Goal: Transaction & Acquisition: Purchase product/service

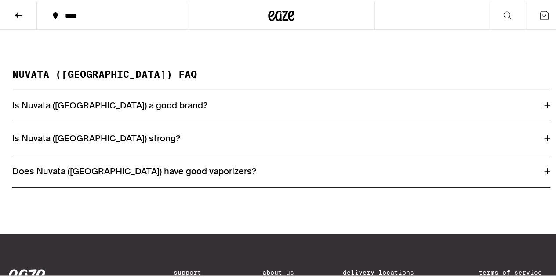
scroll to position [606, 0]
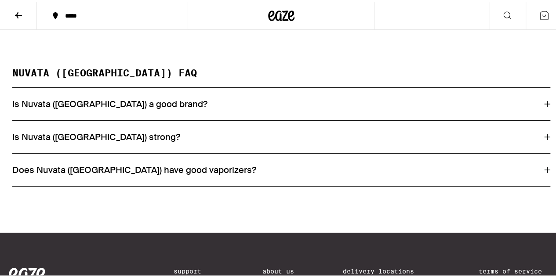
click at [544, 138] on icon at bounding box center [547, 135] width 6 height 6
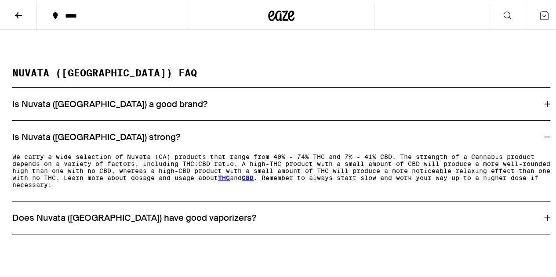
click at [19, 14] on icon at bounding box center [18, 13] width 11 height 11
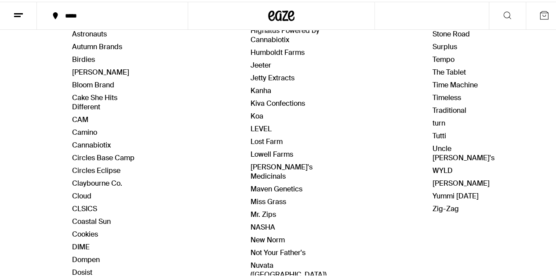
scroll to position [177, 0]
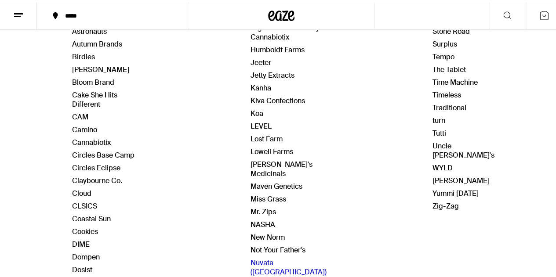
click at [263, 257] on link "Nuvata ([GEOGRAPHIC_DATA])" at bounding box center [288, 266] width 76 height 18
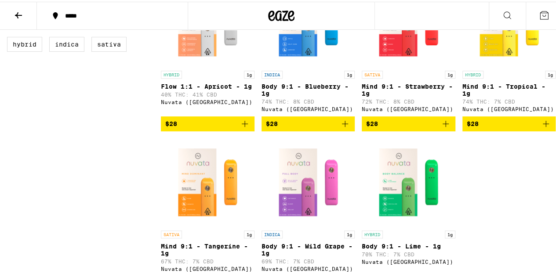
scroll to position [308, 0]
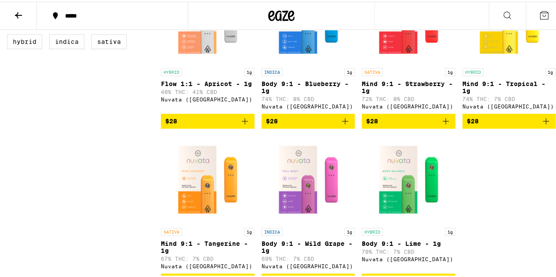
click at [341, 123] on icon "Add to bag" at bounding box center [345, 119] width 11 height 11
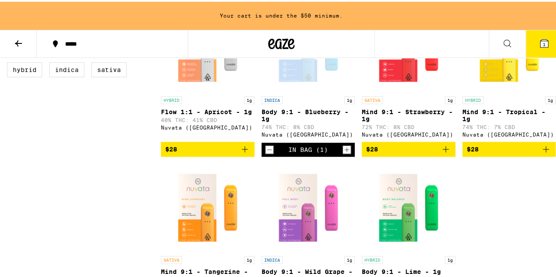
scroll to position [336, 0]
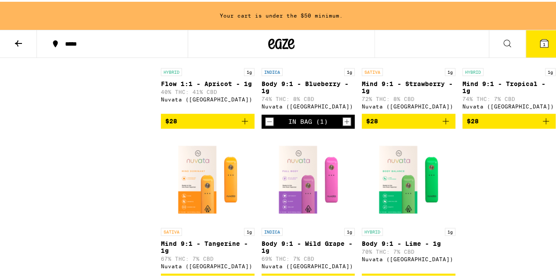
click at [540, 125] on icon "Add to bag" at bounding box center [545, 119] width 11 height 11
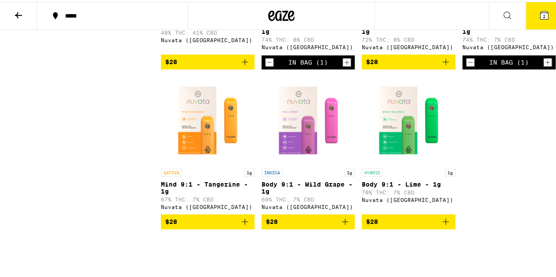
scroll to position [372, 0]
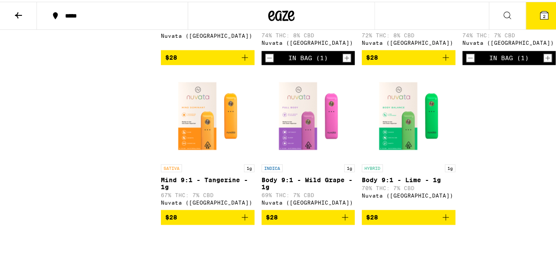
click at [243, 219] on icon "Add to bag" at bounding box center [245, 216] width 6 height 6
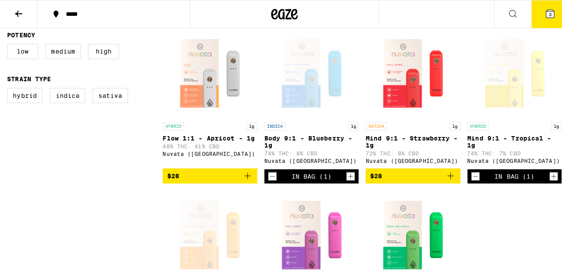
scroll to position [255, 0]
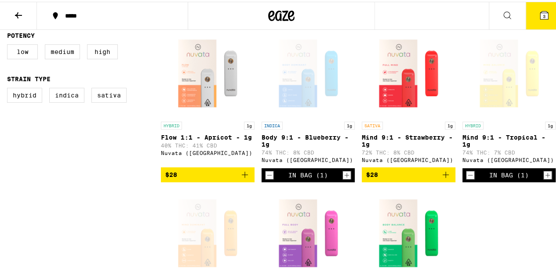
click at [540, 14] on icon at bounding box center [544, 14] width 8 height 8
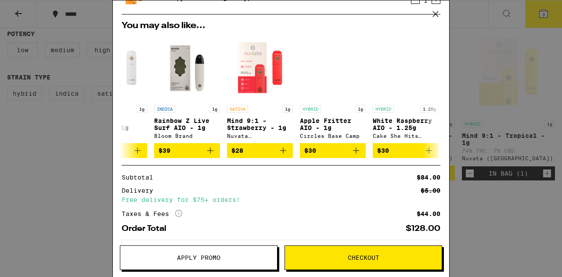
scroll to position [0, 187]
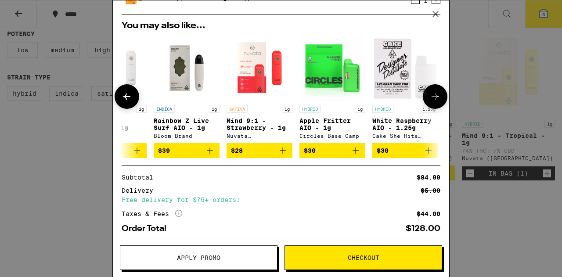
click at [280, 154] on icon "Add to bag" at bounding box center [283, 151] width 6 height 6
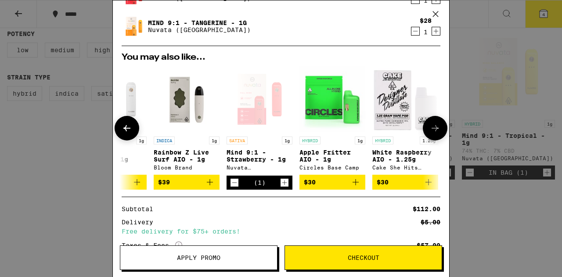
click at [430, 129] on icon at bounding box center [435, 128] width 11 height 11
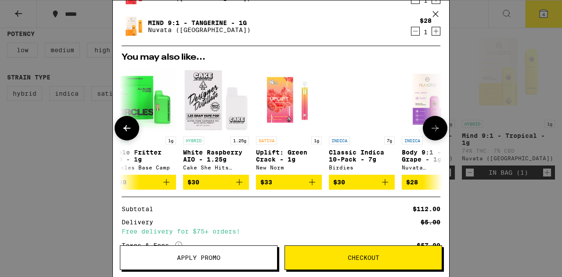
scroll to position [0, 403]
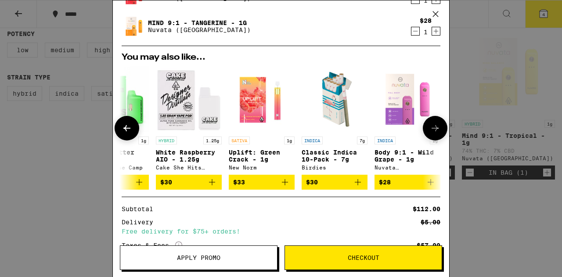
click at [430, 129] on icon at bounding box center [435, 128] width 11 height 11
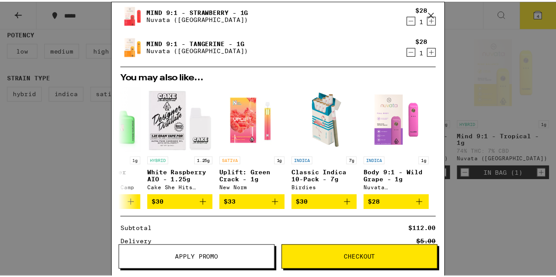
scroll to position [0, 0]
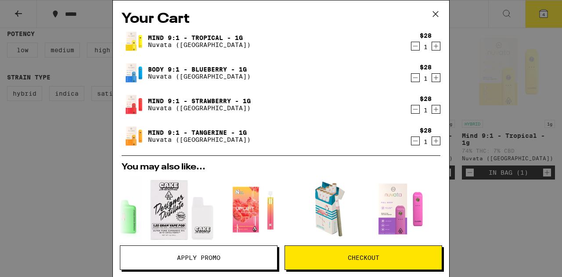
click at [435, 13] on icon at bounding box center [435, 13] width 5 height 5
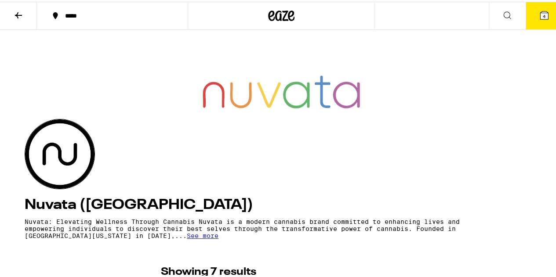
click at [542, 12] on span "4" at bounding box center [543, 14] width 3 height 5
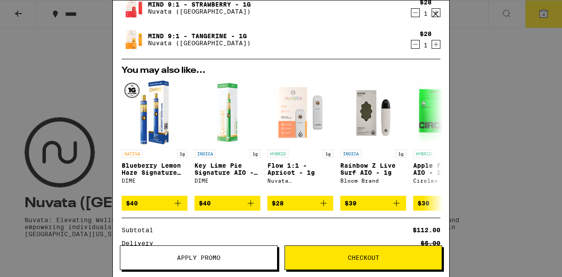
scroll to position [98, 0]
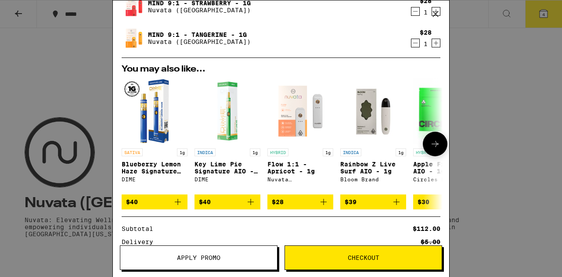
click at [225, 114] on img "Open page for Key Lime Pie Signature AIO - 1g from DIME" at bounding box center [228, 111] width 66 height 66
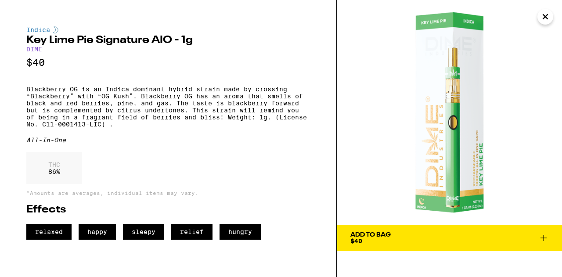
click at [546, 239] on icon at bounding box center [544, 238] width 11 height 11
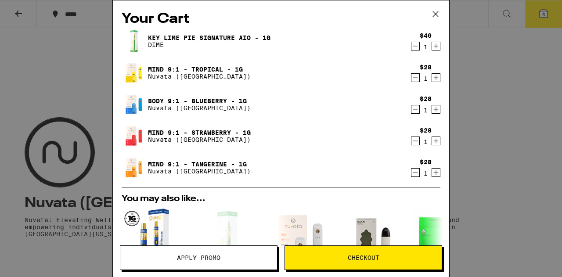
click at [541, 14] on div "Your Cart Key Lime Pie Signature AIO - 1g DIME $40 1 Mind 9:1 - Tropical - 1g N…" at bounding box center [281, 138] width 562 height 277
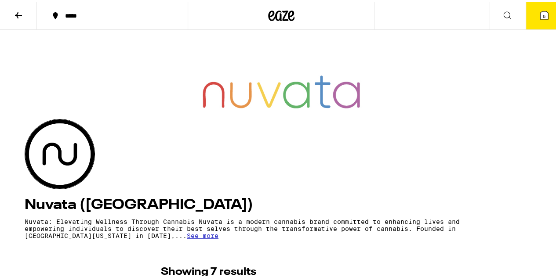
click at [542, 12] on span "5" at bounding box center [543, 14] width 3 height 5
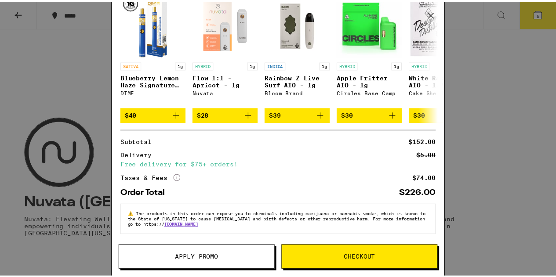
scroll to position [197, 0]
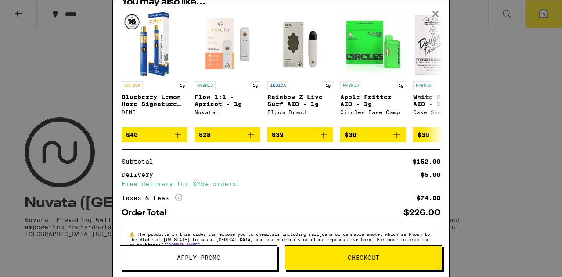
click at [377, 253] on button "Checkout" at bounding box center [364, 258] width 158 height 25
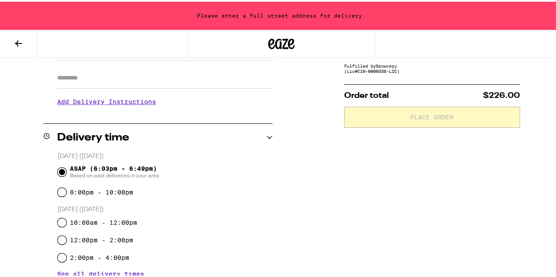
scroll to position [154, 0]
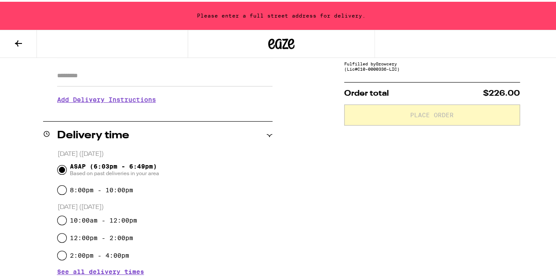
drag, startPoint x: 562, startPoint y: 75, endPoint x: 355, endPoint y: 164, distance: 224.7
click at [355, 164] on div "Subtotal $152.00 Delivery $5.00 Free delivery for $75+ orders! Taxes & Fees Mor…" at bounding box center [432, 277] width 176 height 592
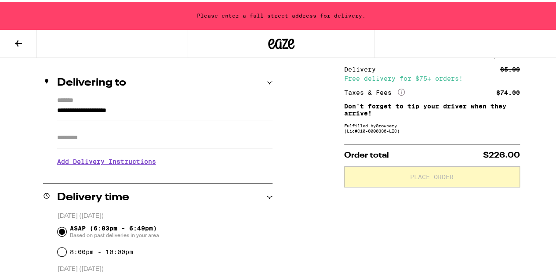
scroll to position [93, 0]
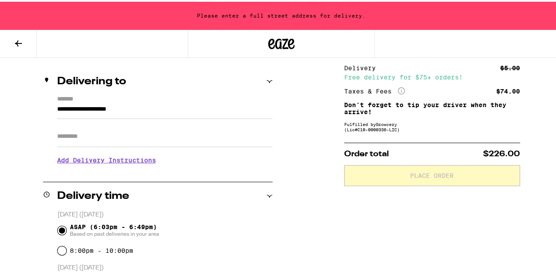
click at [100, 139] on input "Apt/Suite" at bounding box center [164, 134] width 215 height 21
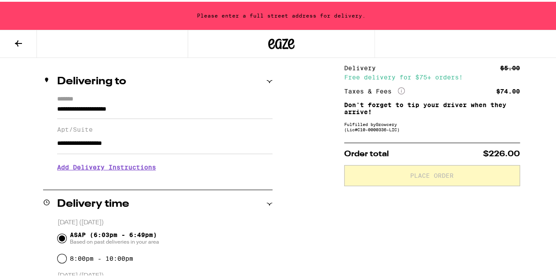
drag, startPoint x: 161, startPoint y: 146, endPoint x: 0, endPoint y: 141, distance: 161.3
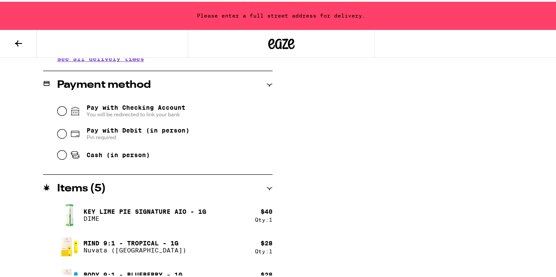
scroll to position [377, 0]
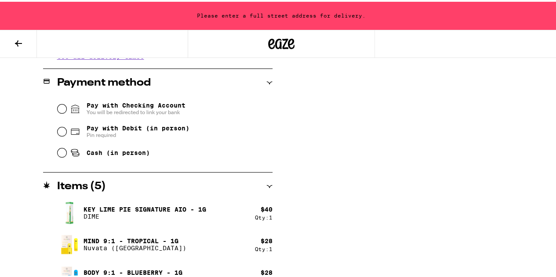
type input "*********"
click at [61, 129] on input "Pay with Debit (in person) Pin required" at bounding box center [62, 130] width 9 height 9
radio input "true"
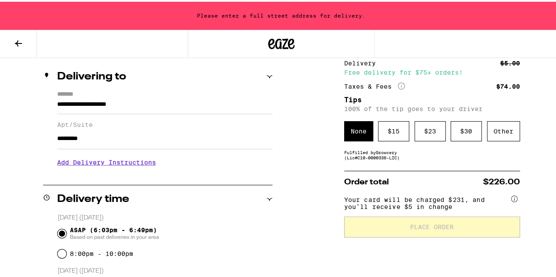
scroll to position [96, 0]
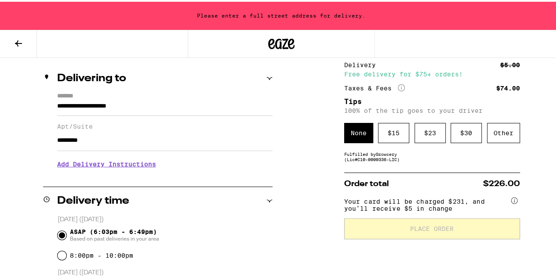
click at [16, 40] on icon at bounding box center [18, 41] width 11 height 11
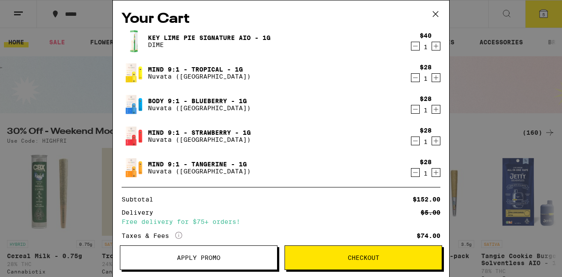
click at [412, 49] on icon "Decrement" at bounding box center [416, 46] width 8 height 11
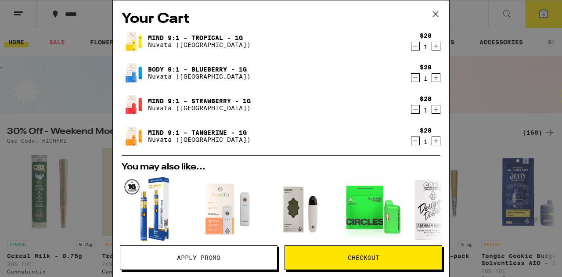
click at [330, 264] on button "Checkout" at bounding box center [364, 258] width 158 height 25
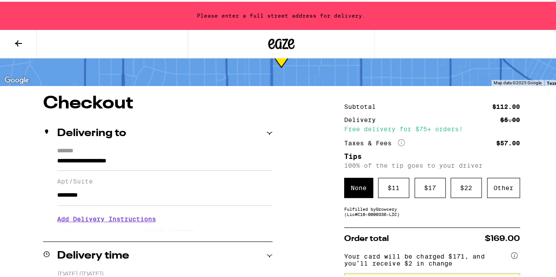
scroll to position [43, 0]
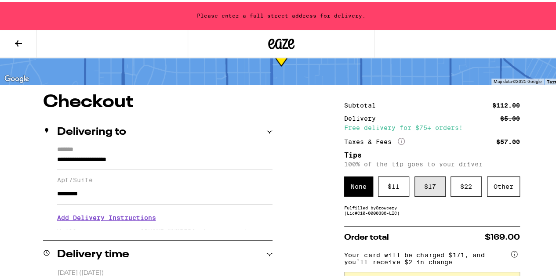
click at [428, 187] on div "$ 17" at bounding box center [429, 185] width 31 height 20
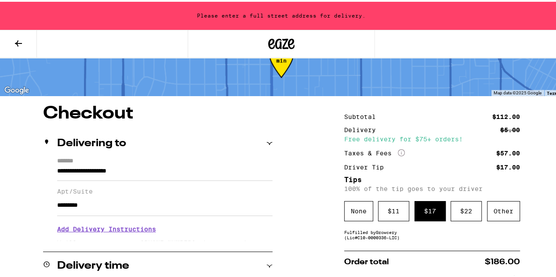
scroll to position [30, 0]
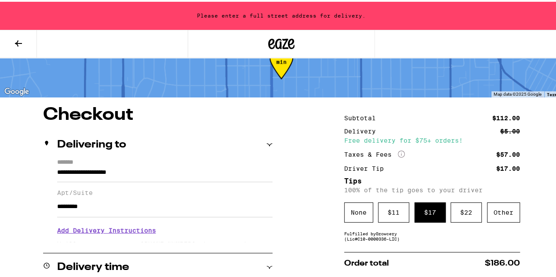
click at [418, 212] on div "$ 17" at bounding box center [429, 211] width 31 height 20
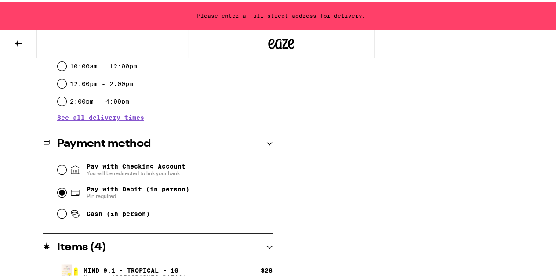
scroll to position [0, 0]
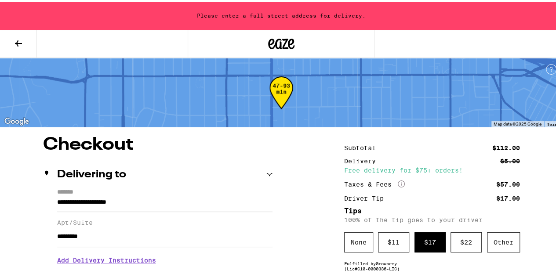
click at [66, 217] on div "Apt/Suite *********" at bounding box center [164, 227] width 215 height 35
click at [108, 263] on h3 "Add Delivery Instructions" at bounding box center [164, 259] width 215 height 20
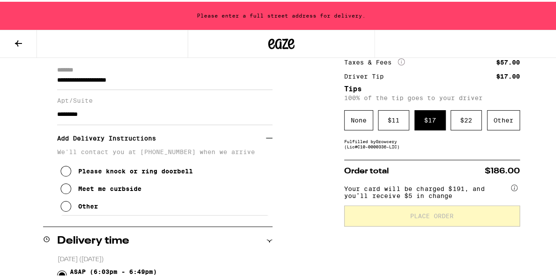
scroll to position [123, 0]
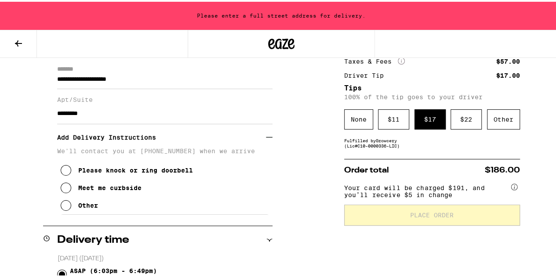
click at [65, 192] on icon at bounding box center [66, 186] width 11 height 11
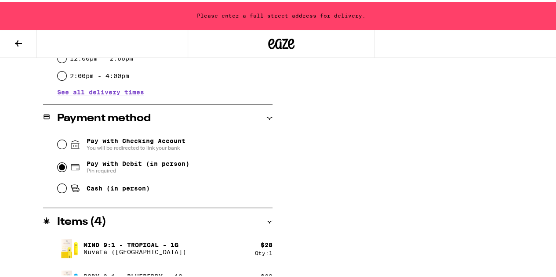
scroll to position [410, 0]
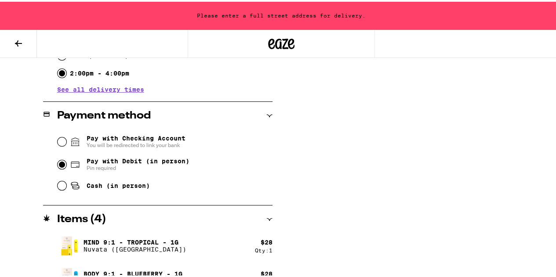
click at [63, 74] on input "2:00pm - 4:00pm" at bounding box center [62, 71] width 9 height 9
radio input "true"
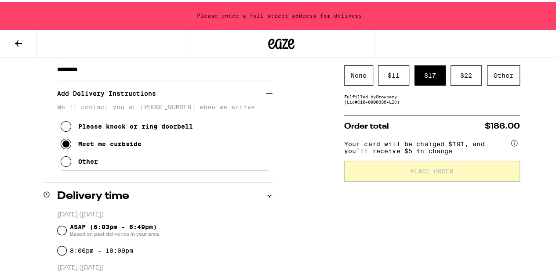
scroll to position [168, 0]
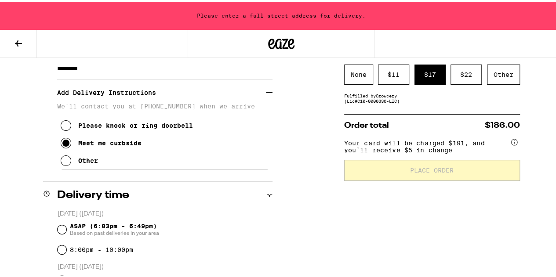
click at [511, 143] on circle at bounding box center [514, 140] width 6 height 6
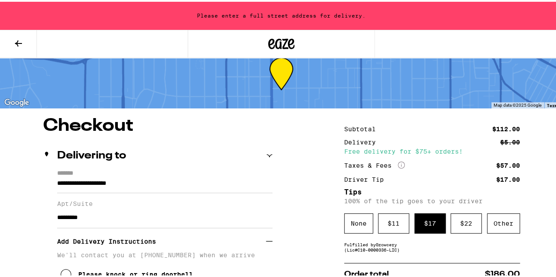
scroll to position [20, 0]
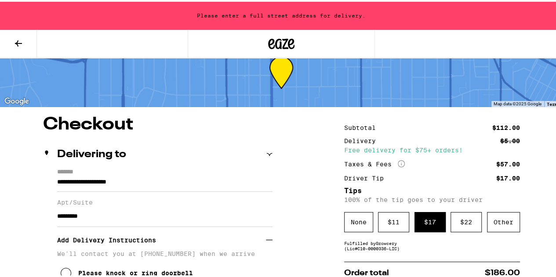
drag, startPoint x: 145, startPoint y: 183, endPoint x: 0, endPoint y: 181, distance: 145.0
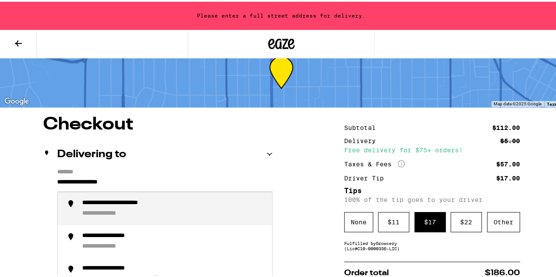
click at [92, 211] on div "**********" at bounding box center [112, 212] width 60 height 8
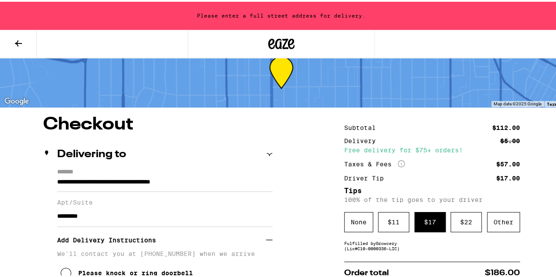
type input "**********"
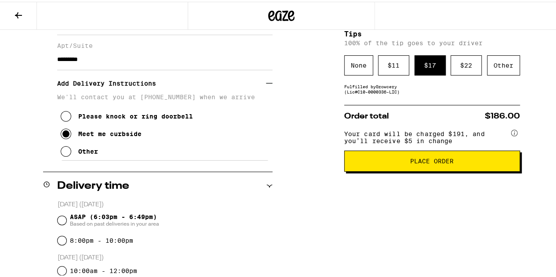
scroll to position [150, 0]
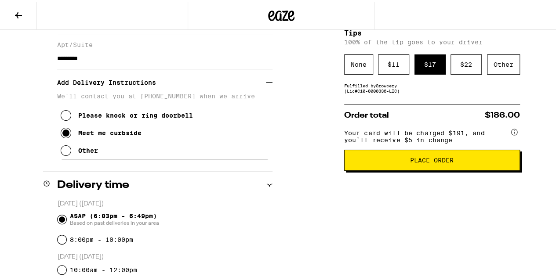
click at [59, 218] on input "ASAP (6:03pm - 6:49pm) Based on past deliveries in your area" at bounding box center [62, 217] width 9 height 9
radio input "true"
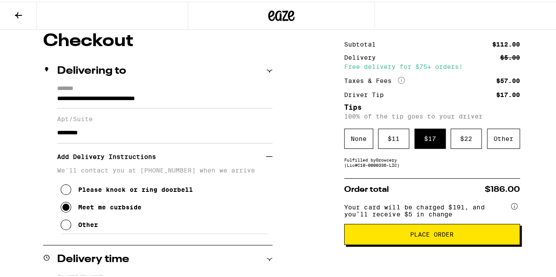
scroll to position [76, 0]
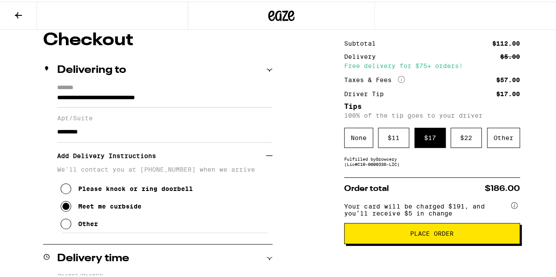
click at [436, 233] on button "Place Order" at bounding box center [432, 231] width 176 height 21
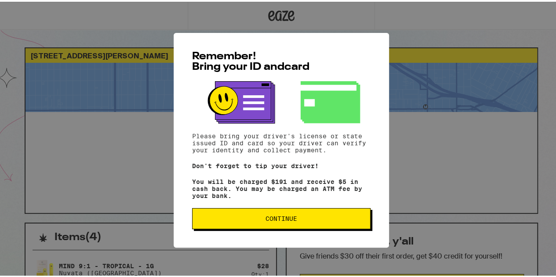
click at [320, 217] on button "Continue" at bounding box center [281, 216] width 178 height 21
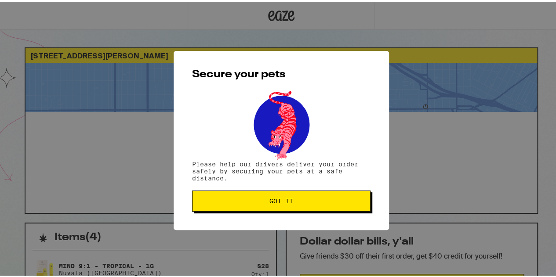
click at [278, 198] on span "Got it" at bounding box center [281, 199] width 24 height 6
